Goal: Transaction & Acquisition: Obtain resource

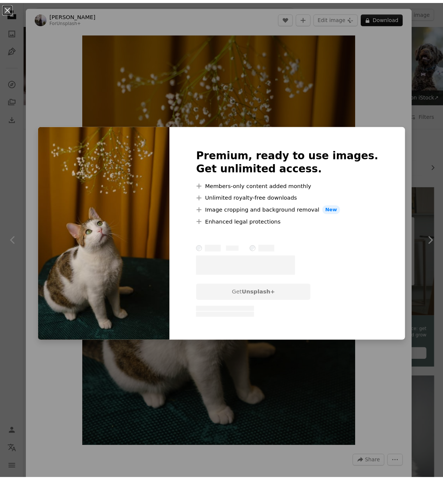
scroll to position [431, 0]
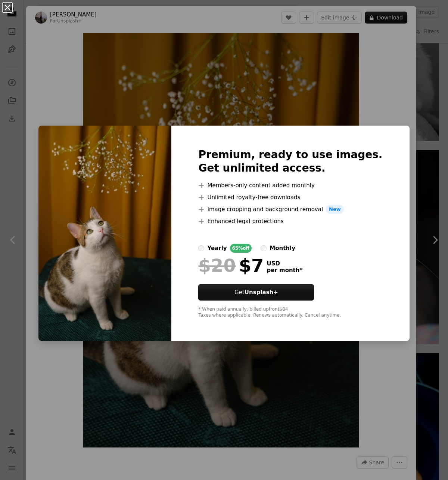
click at [4, 7] on button "An X shape" at bounding box center [7, 7] width 9 height 9
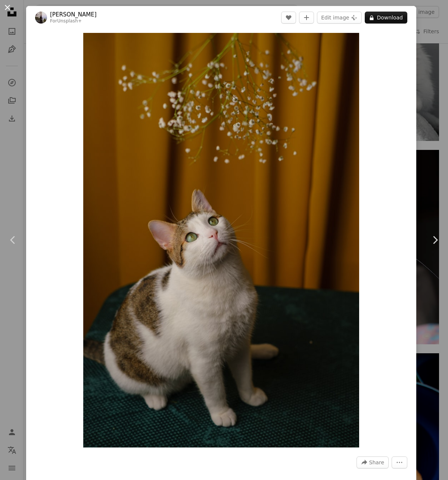
click at [10, 9] on button "An X shape" at bounding box center [7, 7] width 9 height 9
